Goal: Task Accomplishment & Management: Manage account settings

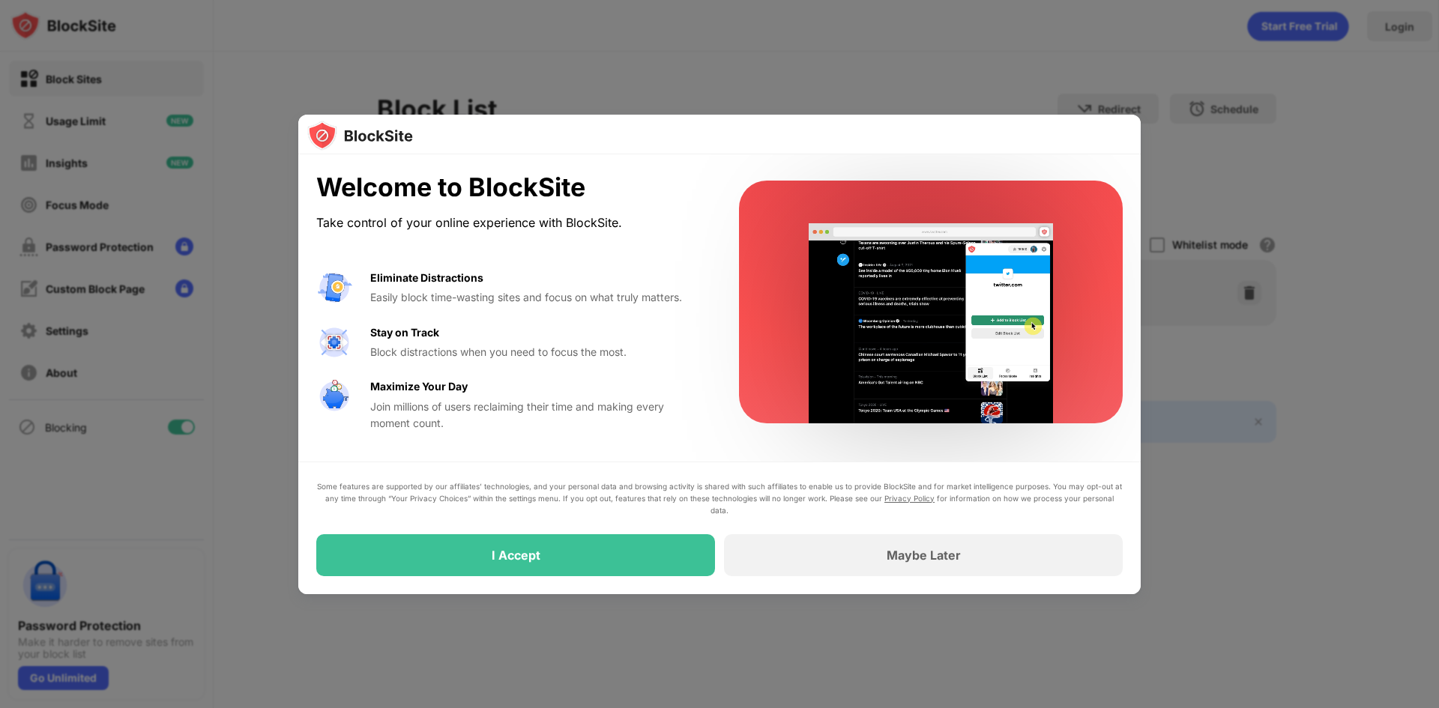
click at [592, 533] on div "Some features are supported by our affiliates’ technologies, and your personal …" at bounding box center [719, 529] width 807 height 96
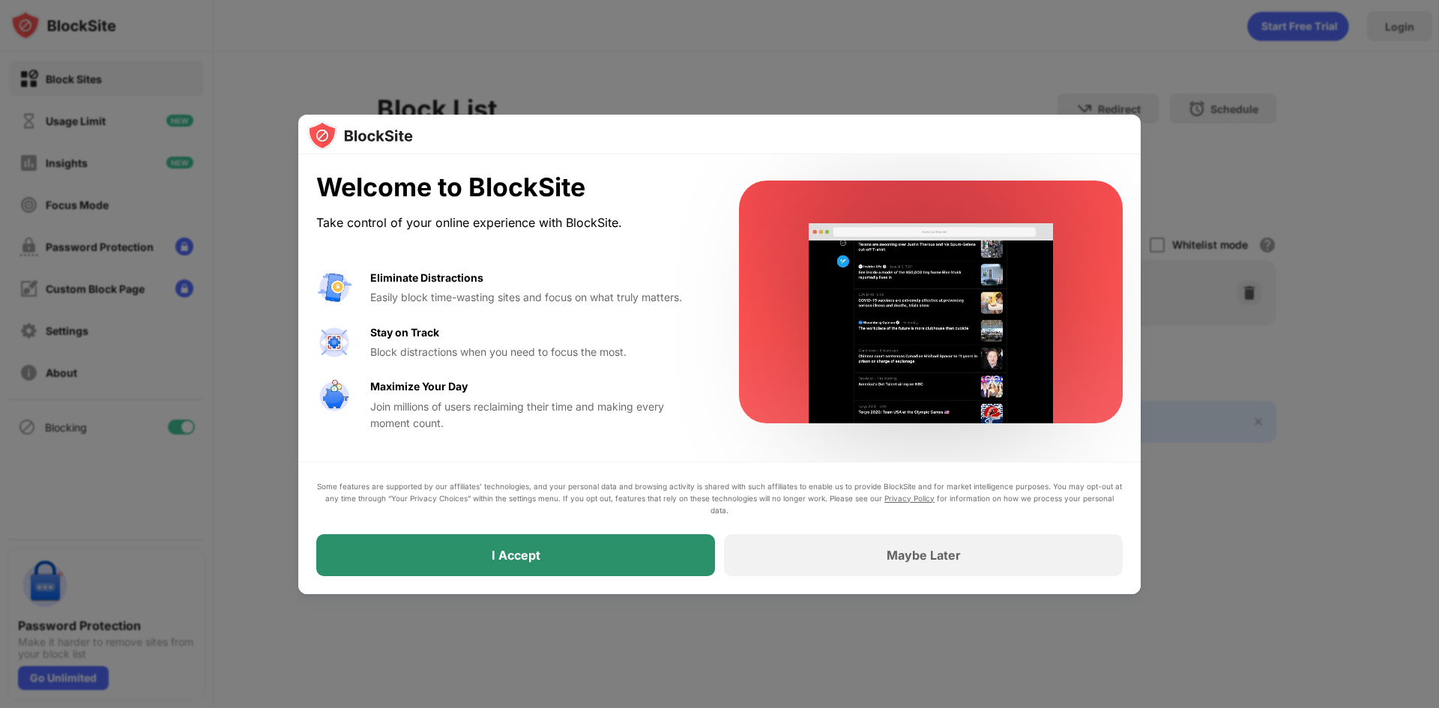
click at [605, 551] on div "I Accept" at bounding box center [515, 556] width 399 height 42
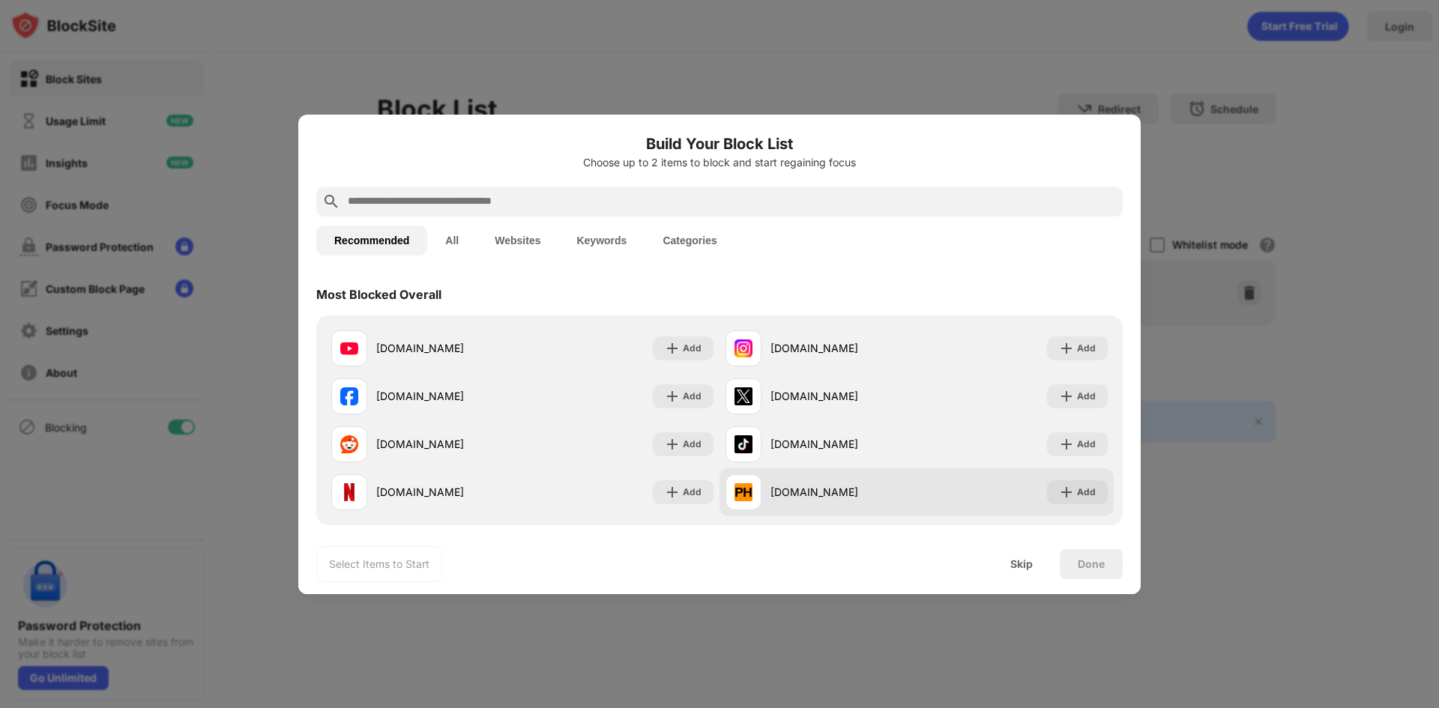
click at [804, 492] on div "[DOMAIN_NAME]" at bounding box center [844, 492] width 146 height 16
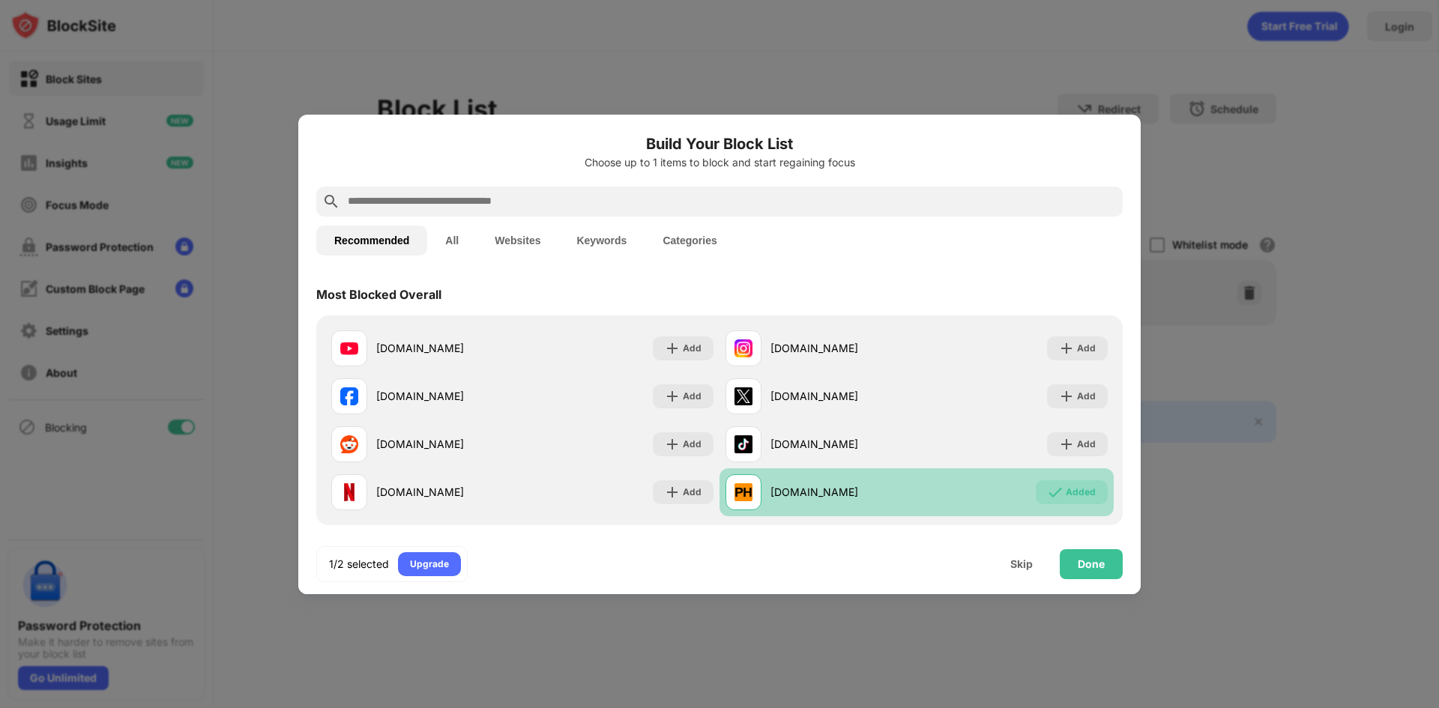
click at [806, 494] on div "[DOMAIN_NAME]" at bounding box center [844, 492] width 146 height 16
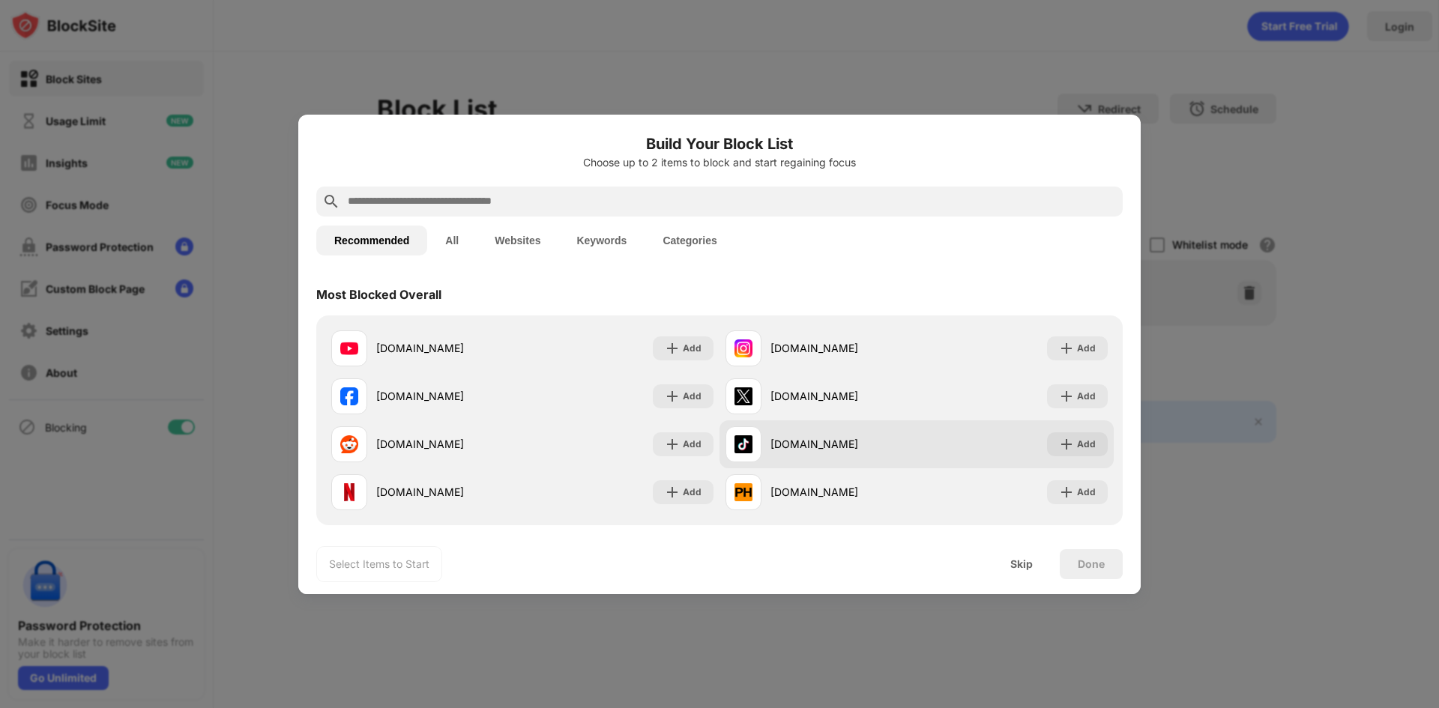
click at [803, 447] on div "[DOMAIN_NAME]" at bounding box center [844, 444] width 146 height 16
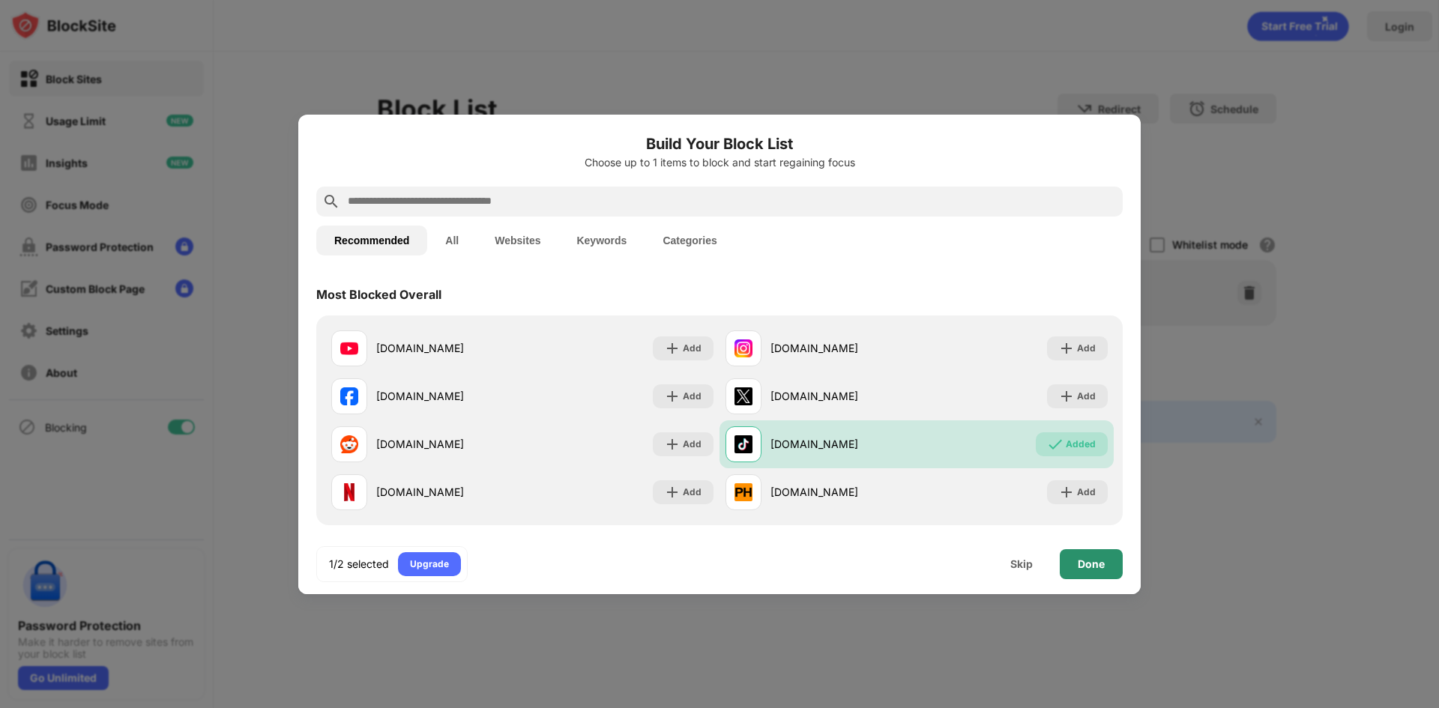
click at [1089, 559] on div "Done" at bounding box center [1091, 565] width 27 height 12
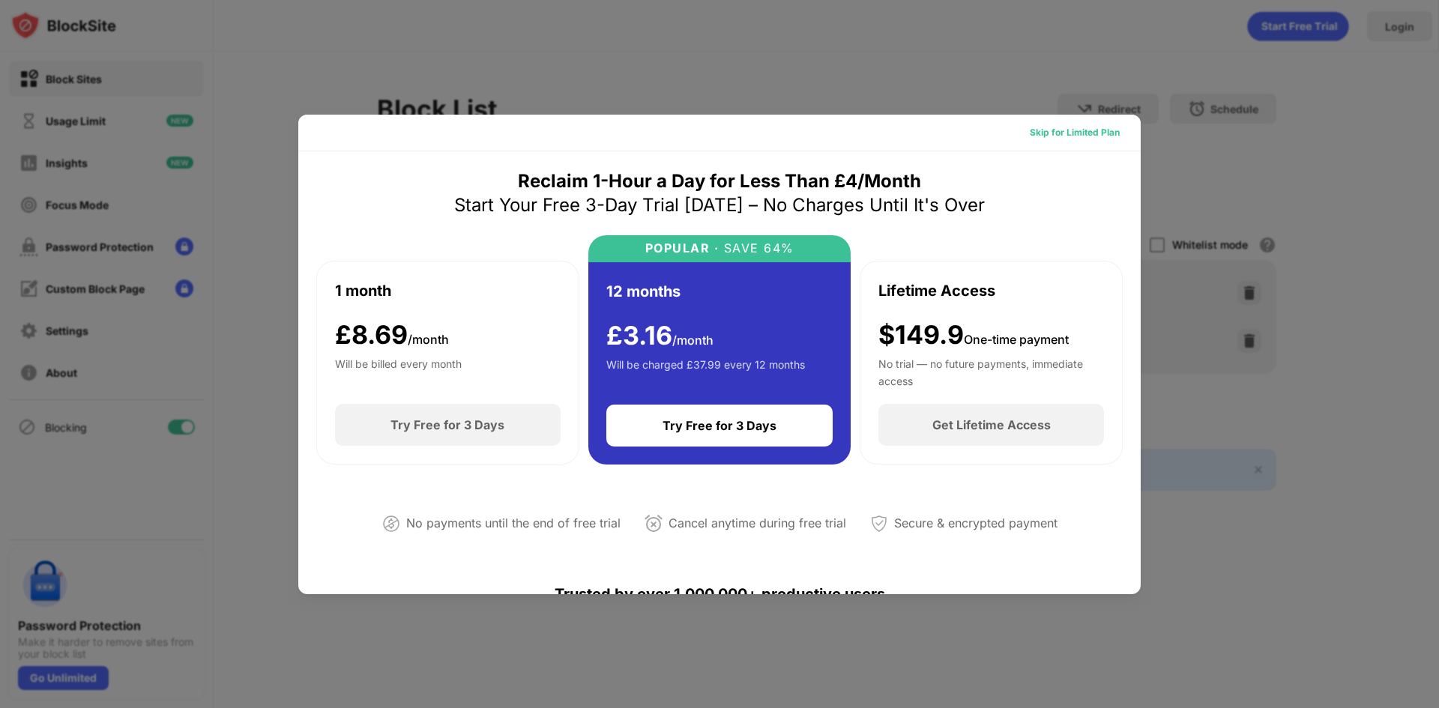
click at [1090, 132] on div "Skip for Limited Plan" at bounding box center [1075, 132] width 90 height 15
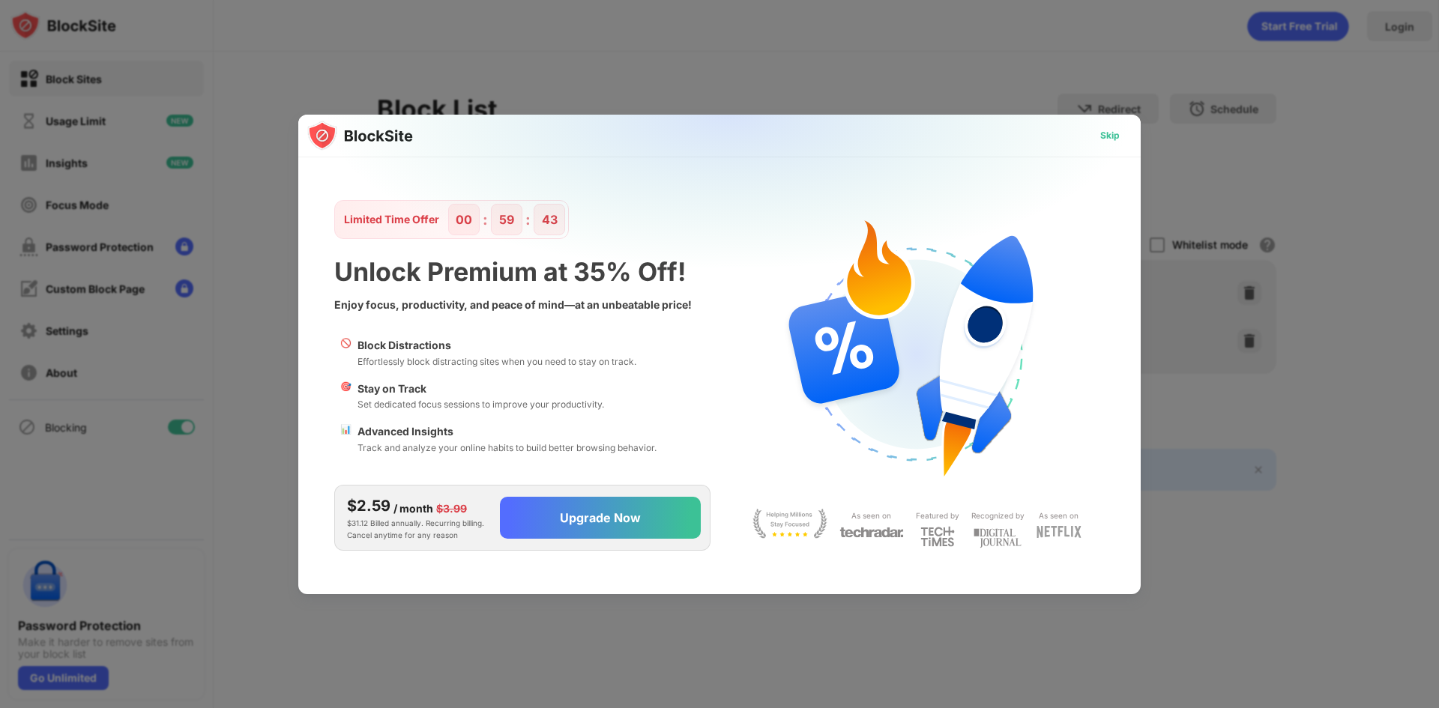
click at [1110, 128] on div "Skip" at bounding box center [1110, 135] width 19 height 15
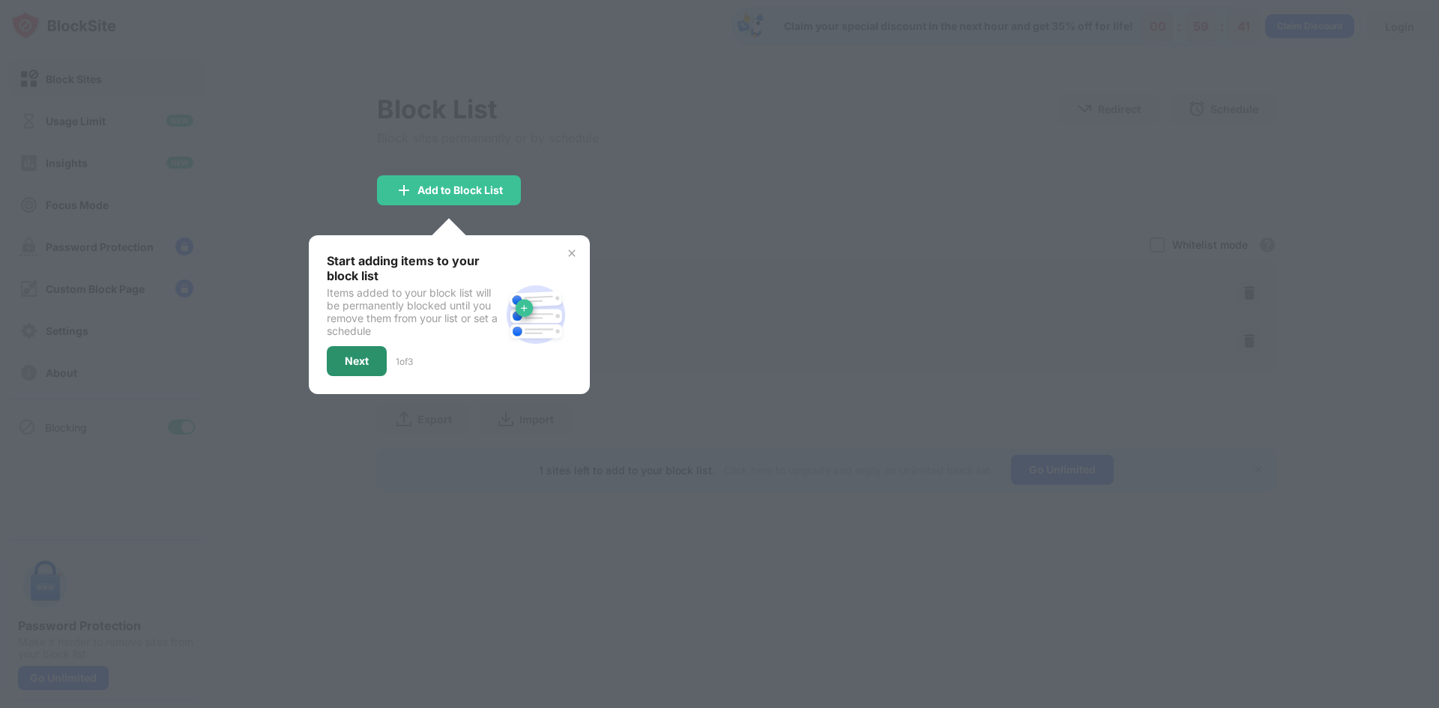
click at [354, 364] on div "Next" at bounding box center [357, 361] width 24 height 12
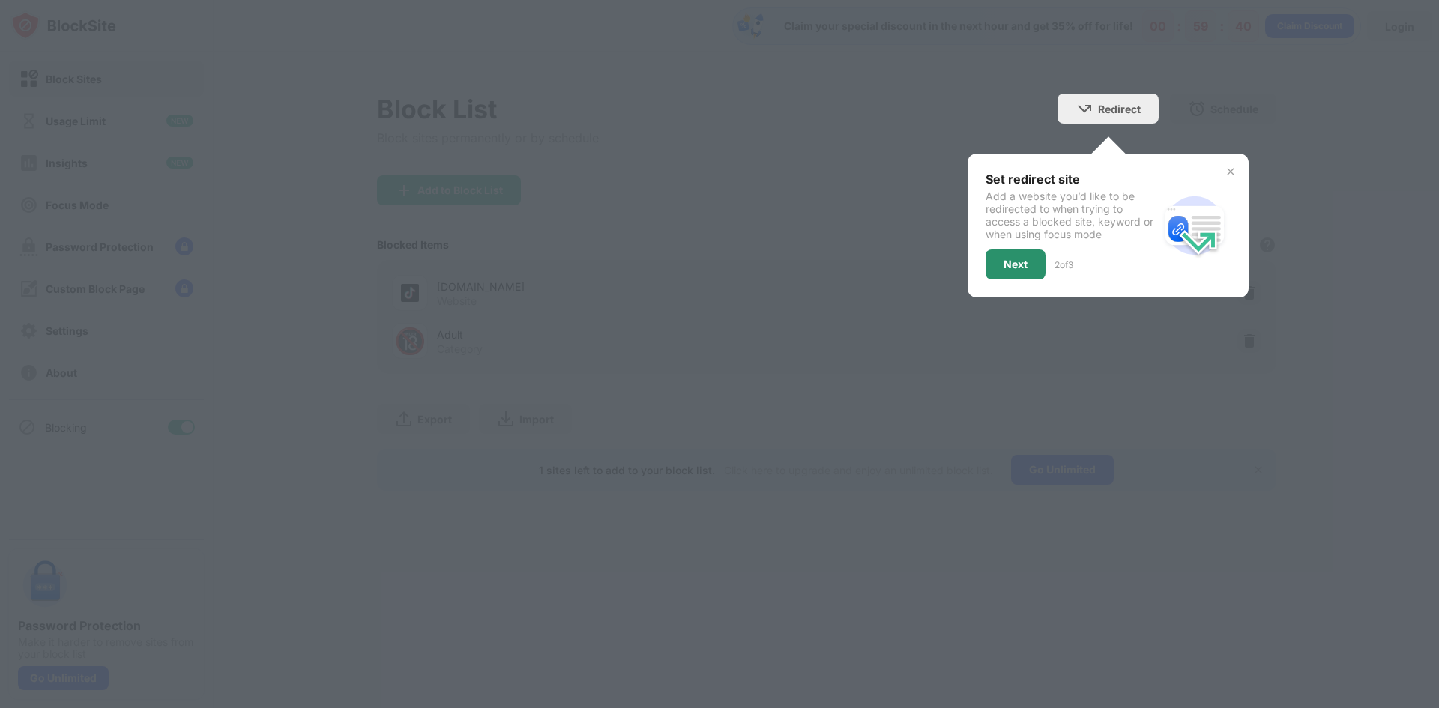
click at [1019, 259] on div "Next" at bounding box center [1016, 265] width 24 height 12
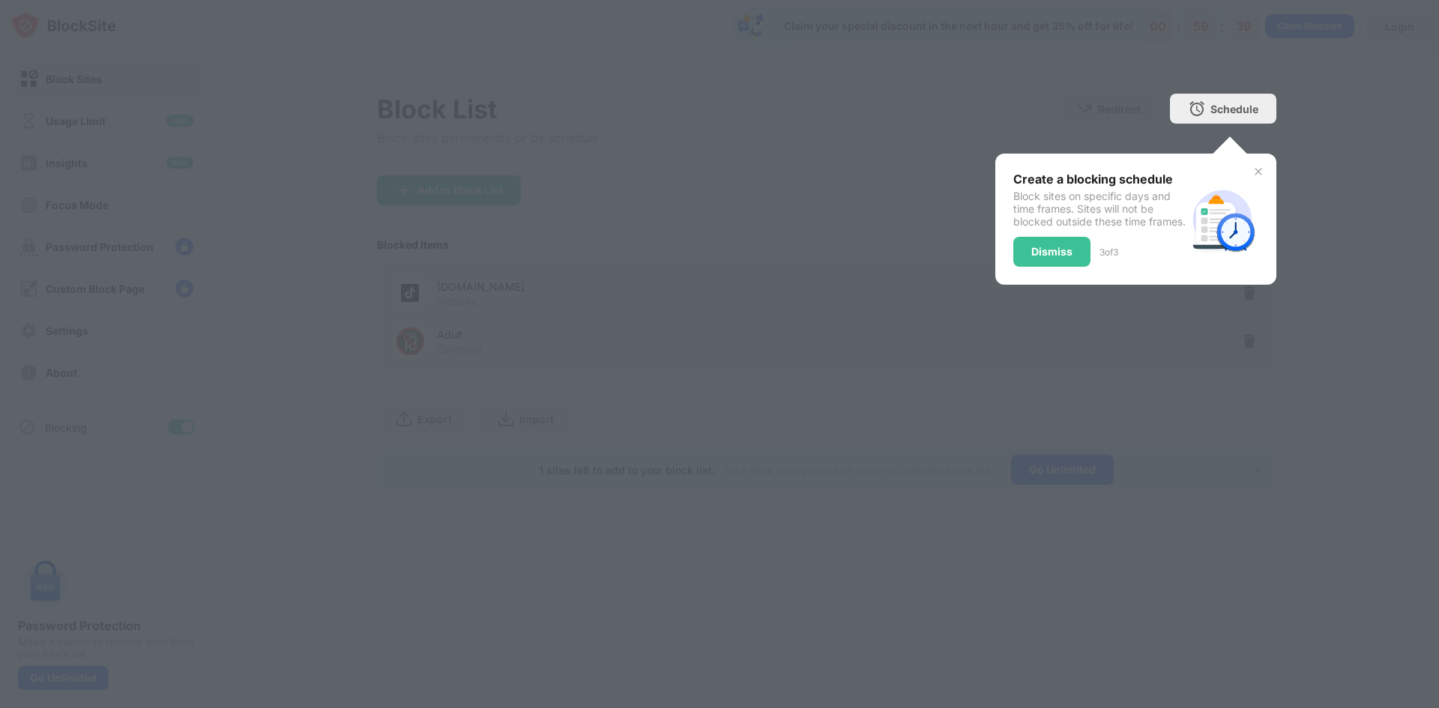
click at [1098, 256] on div "Dismiss 3 of 3" at bounding box center [1100, 252] width 173 height 30
click at [1071, 258] on div "Dismiss" at bounding box center [1052, 252] width 41 height 12
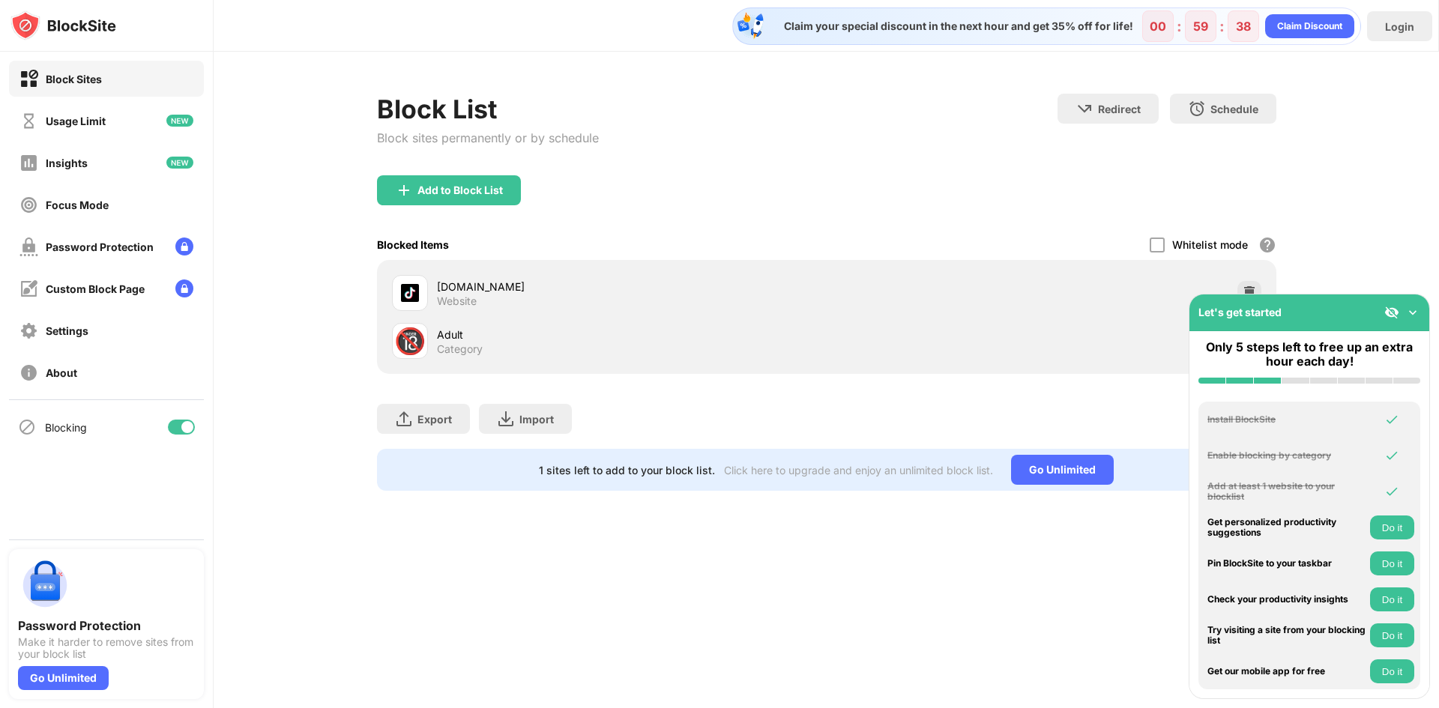
click at [972, 178] on div "Add to Block List" at bounding box center [827, 202] width 900 height 54
click at [1421, 208] on div "Block List Block sites permanently or by schedule Redirect Choose a site to be …" at bounding box center [827, 292] width 1226 height 481
